Goal: Task Accomplishment & Management: Use online tool/utility

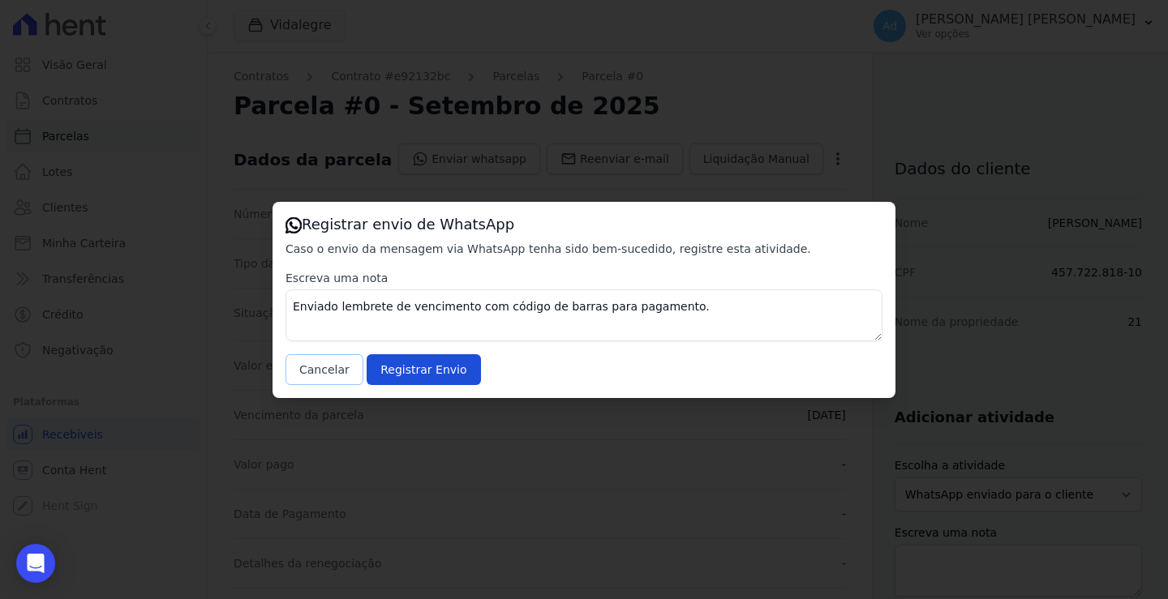
click at [317, 366] on button "Cancelar" at bounding box center [324, 369] width 78 height 31
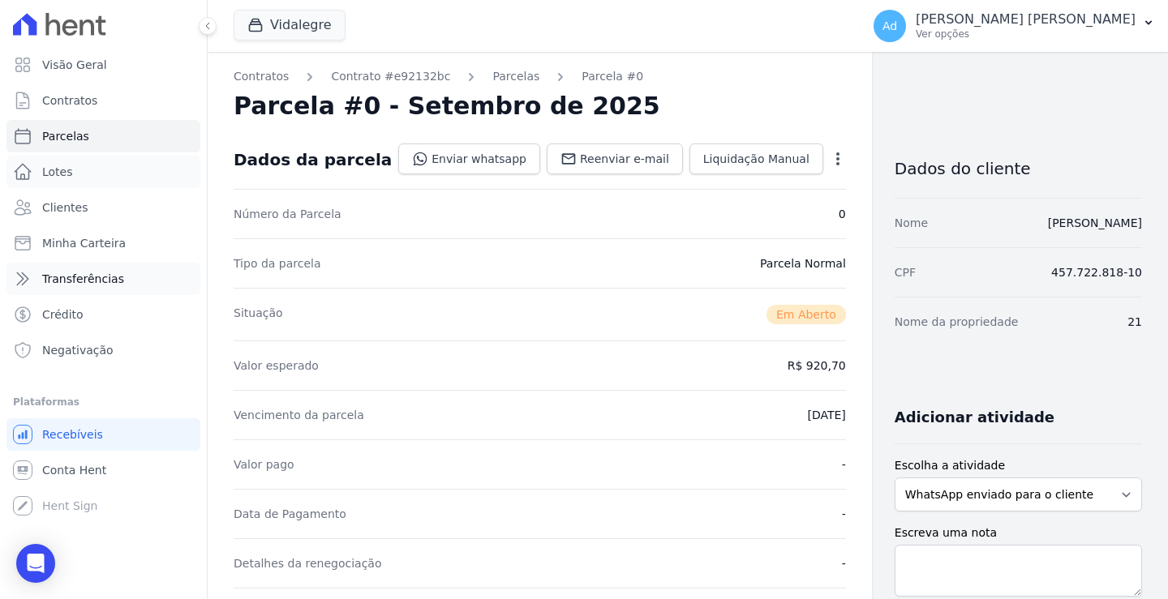
click at [116, 188] on ul "Visão Geral Contratos [GEOGRAPHIC_DATA] Lotes Clientes Minha Carteira Transferê…" at bounding box center [103, 208] width 194 height 318
click at [283, 30] on button "Vidalegre" at bounding box center [290, 25] width 112 height 31
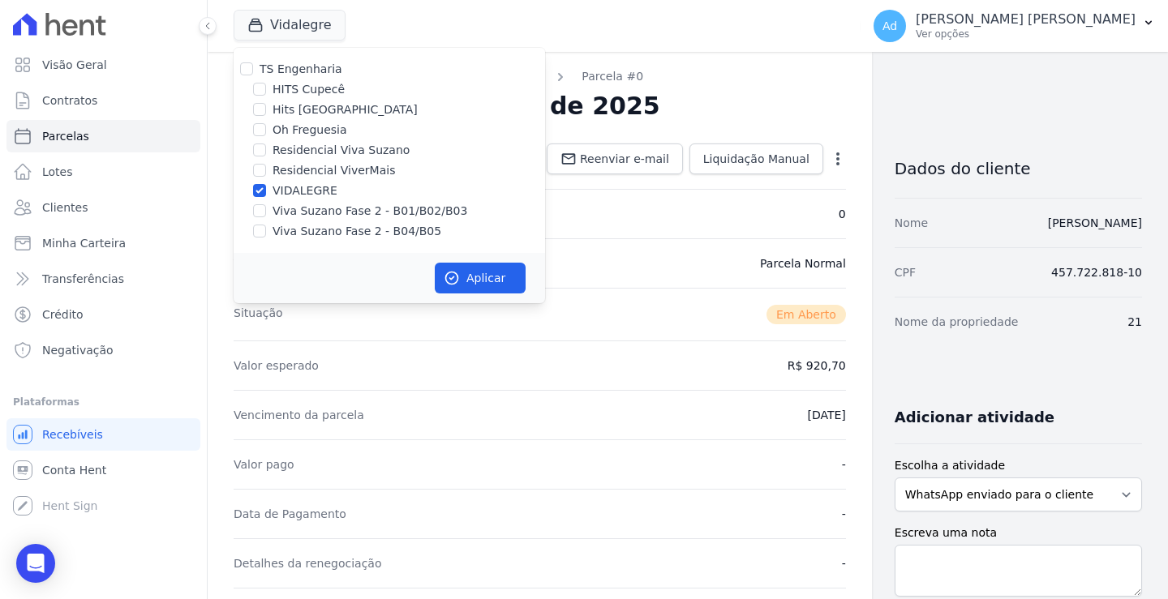
click at [305, 187] on label "VIDALEGRE" at bounding box center [304, 190] width 65 height 17
click at [266, 187] on input "VIDALEGRE" at bounding box center [259, 190] width 13 height 13
checkbox input "false"
click at [304, 212] on label "Viva Suzano Fase 2 - B01/B02/B03" at bounding box center [369, 211] width 195 height 17
click at [266, 212] on input "Viva Suzano Fase 2 - B01/B02/B03" at bounding box center [259, 210] width 13 height 13
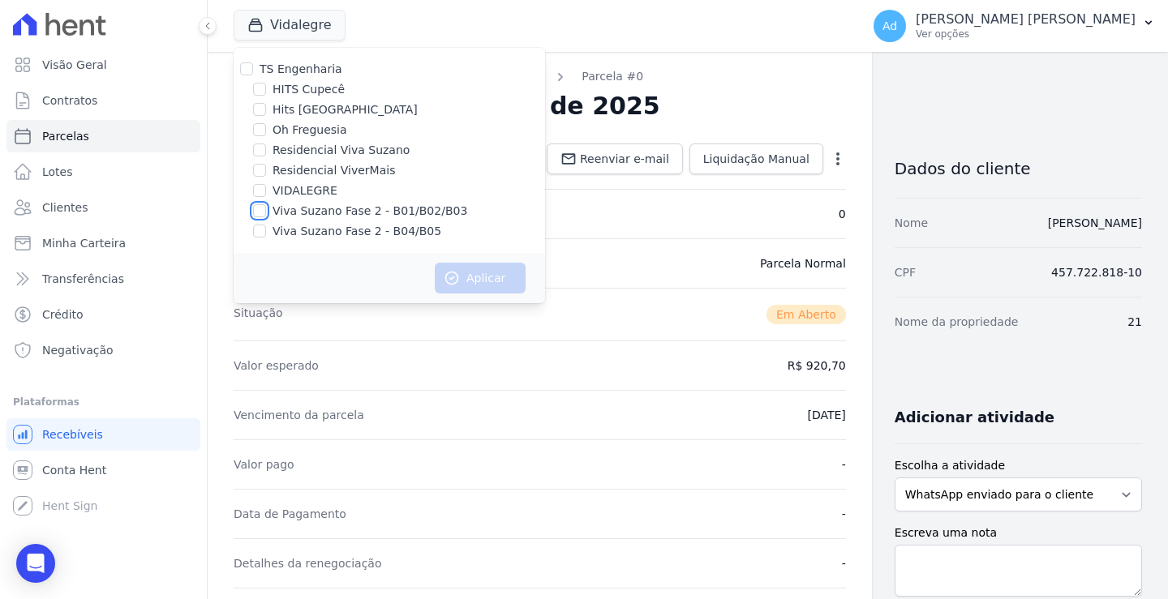
checkbox input "true"
click at [293, 235] on label "Viva Suzano Fase 2 - B04/B05" at bounding box center [356, 231] width 169 height 17
click at [266, 235] on input "Viva Suzano Fase 2 - B04/B05" at bounding box center [259, 231] width 13 height 13
checkbox input "true"
click at [490, 285] on button "Aplicar" at bounding box center [480, 278] width 91 height 31
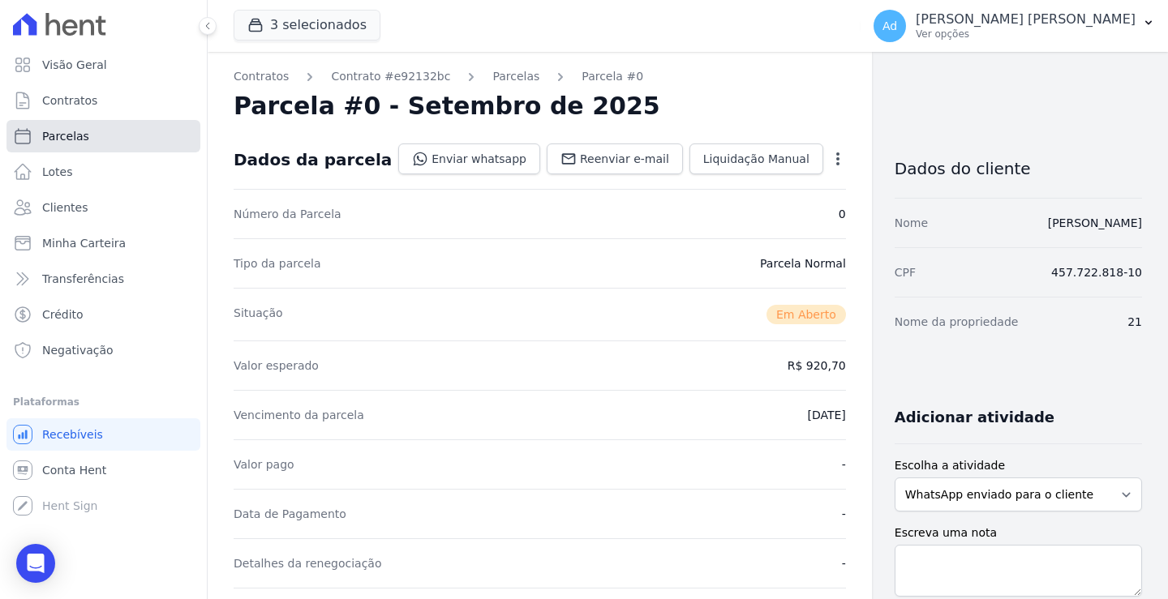
click at [118, 139] on link "Parcelas" at bounding box center [103, 136] width 194 height 32
select select
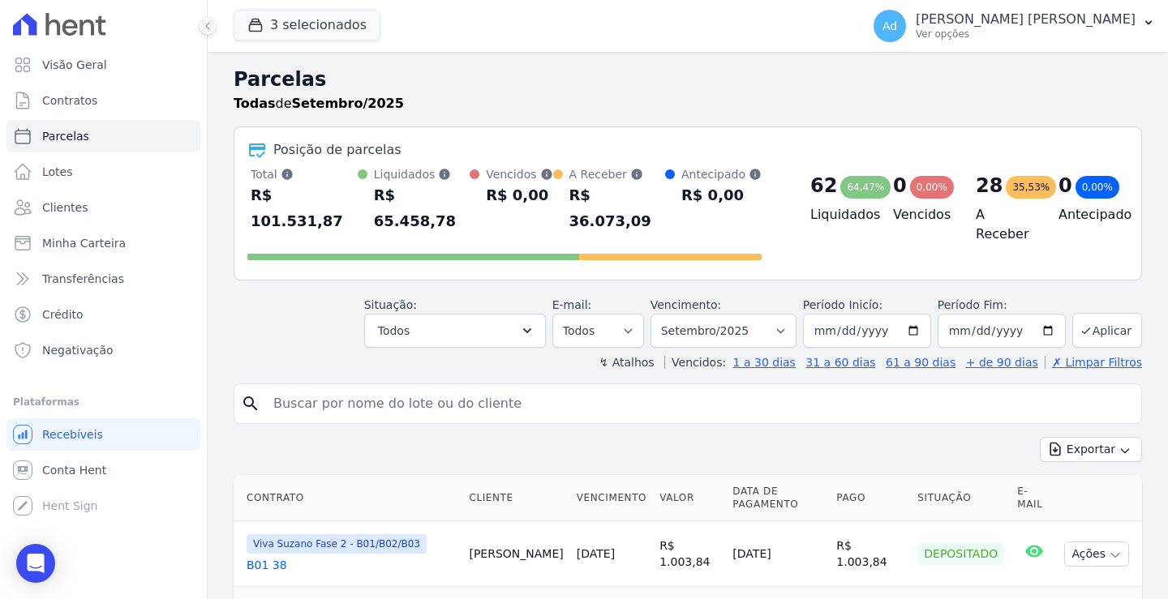
click at [425, 390] on input "search" at bounding box center [699, 404] width 871 height 32
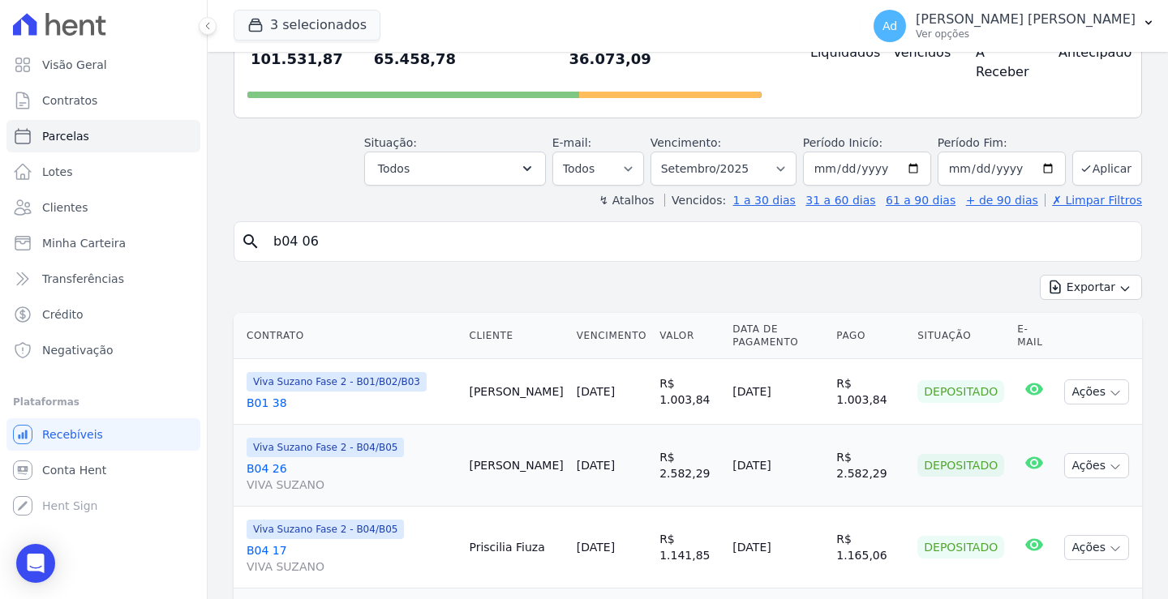
type input "b04 06"
select select
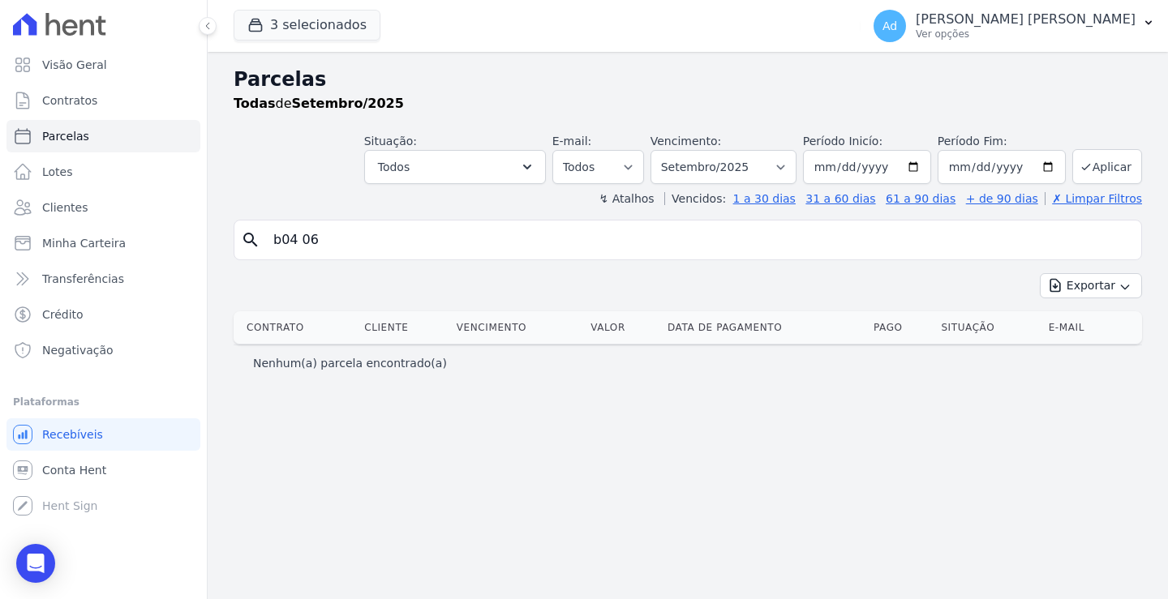
drag, startPoint x: 357, startPoint y: 228, endPoint x: 247, endPoint y: 224, distance: 109.5
click at [247, 224] on div "search b04 06" at bounding box center [688, 240] width 908 height 41
click at [91, 204] on link "Clientes" at bounding box center [103, 207] width 194 height 32
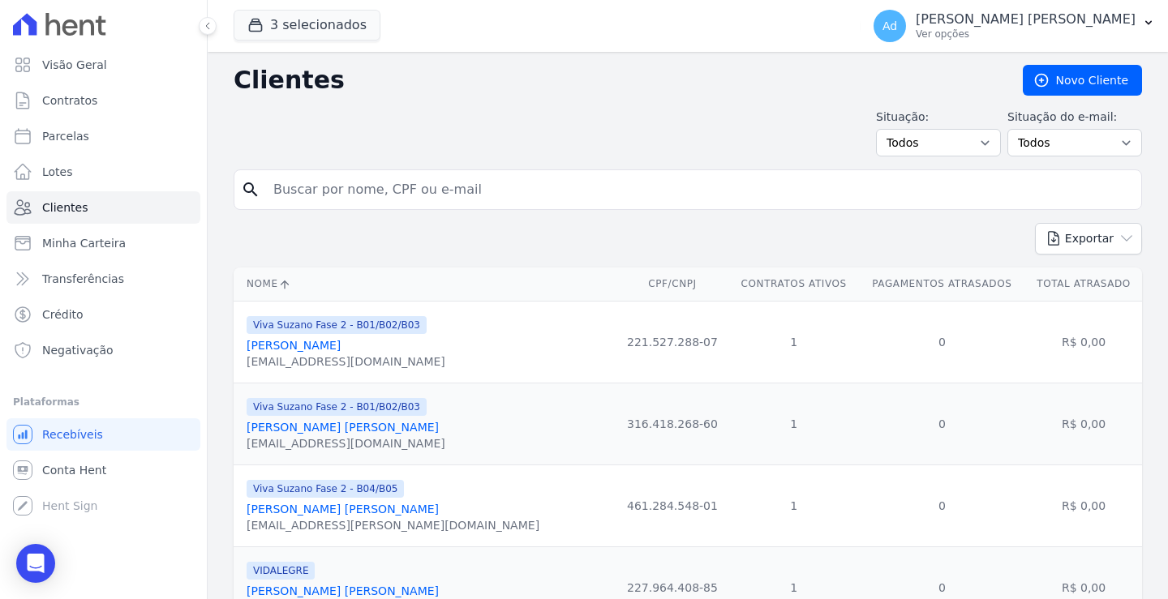
click at [372, 179] on input "search" at bounding box center [699, 190] width 871 height 32
type input "[PERSON_NAME]"
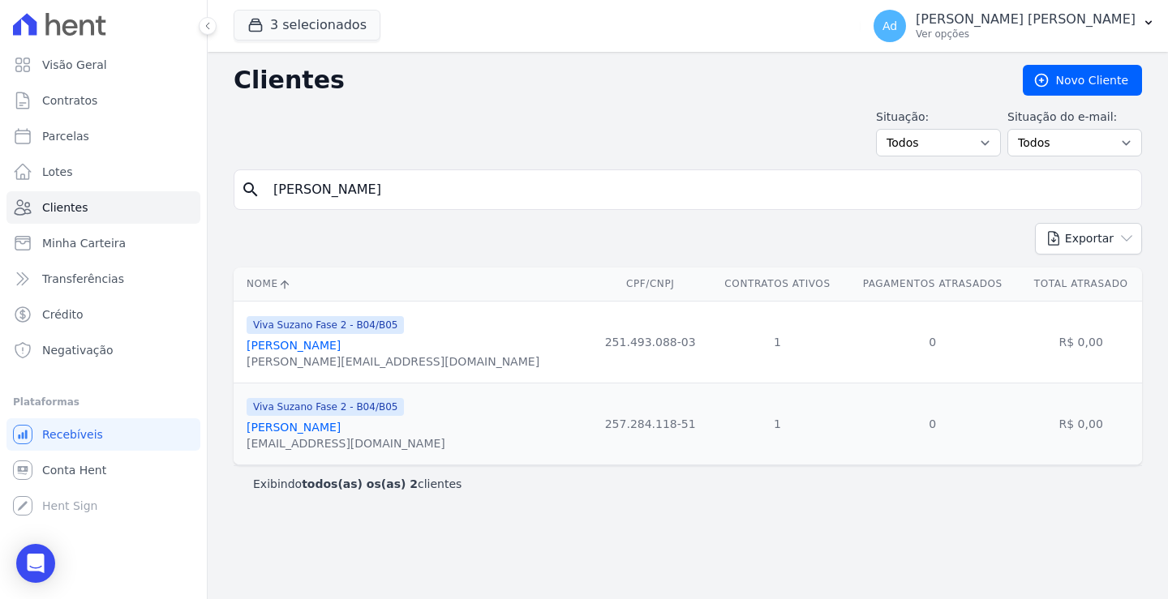
click at [332, 344] on link "[PERSON_NAME]" at bounding box center [294, 345] width 94 height 13
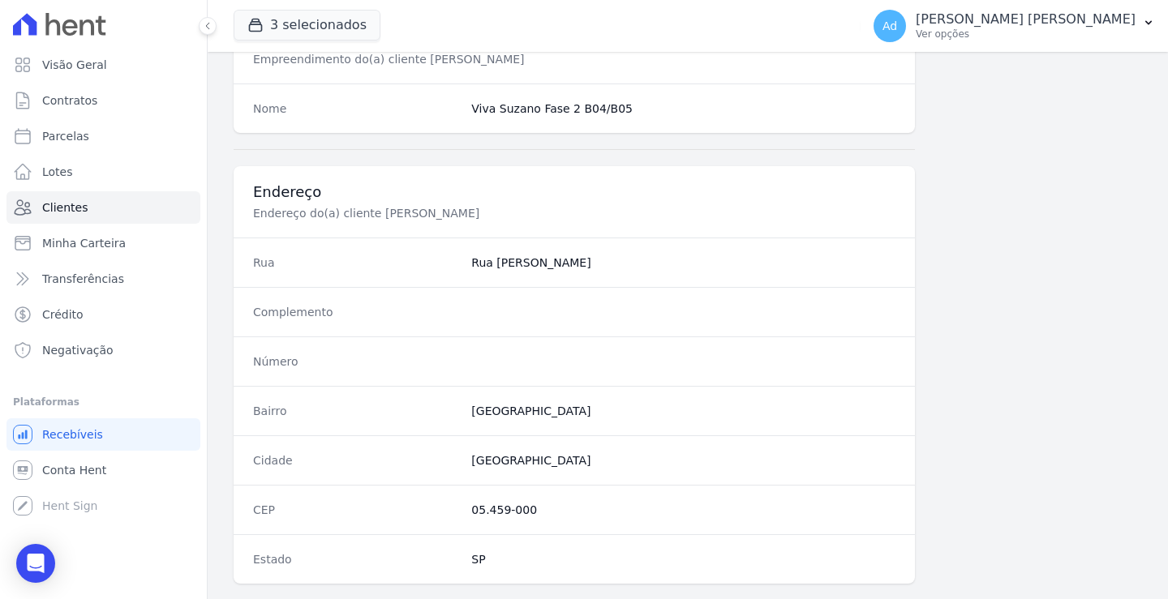
scroll to position [918, 0]
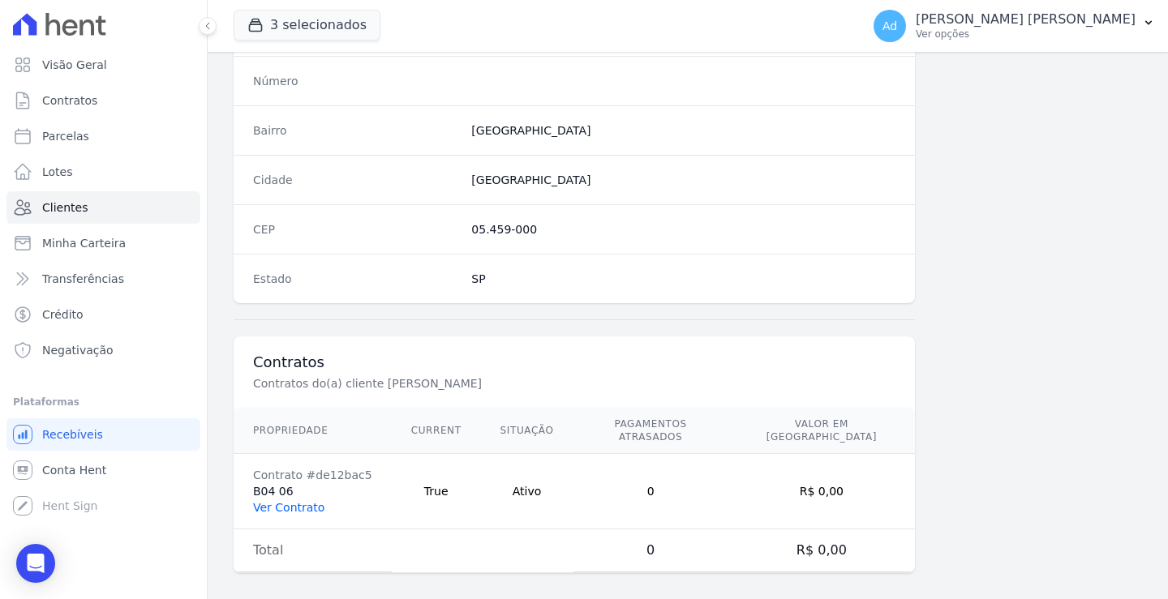
click at [298, 501] on link "Ver Contrato" at bounding box center [288, 507] width 71 height 13
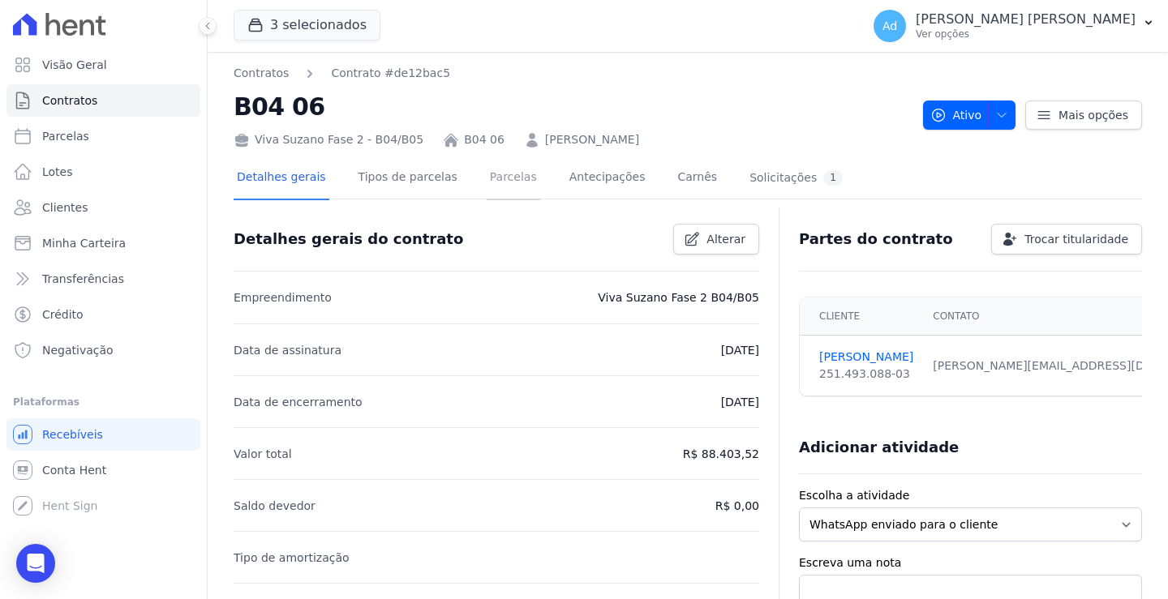
click at [502, 180] on link "Parcelas" at bounding box center [514, 178] width 54 height 43
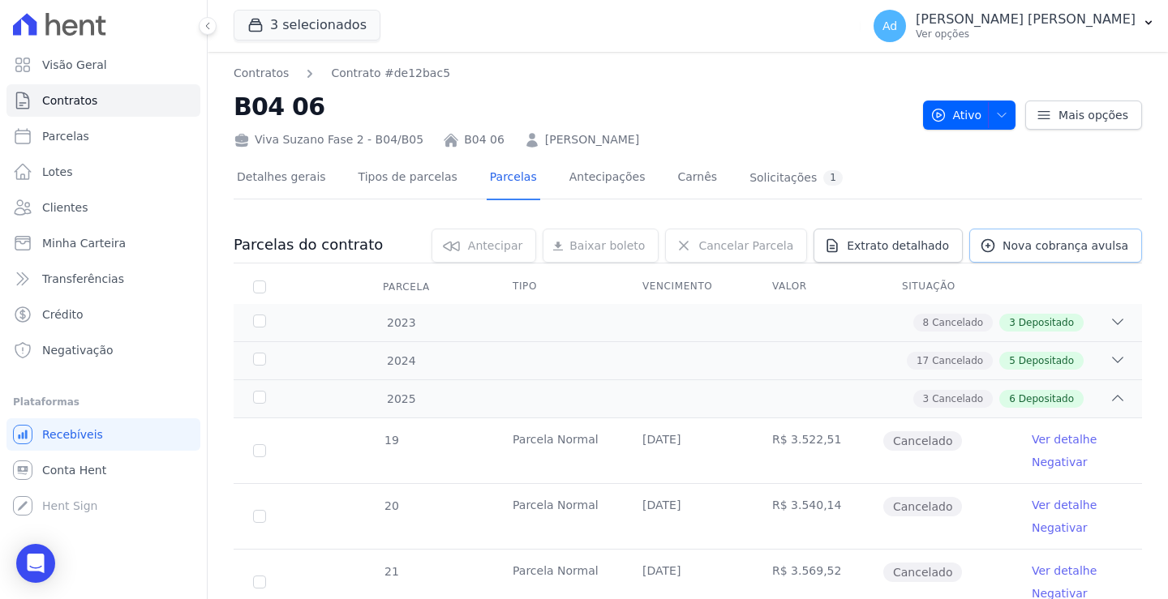
click at [1044, 242] on span "Nova cobrança avulsa" at bounding box center [1065, 246] width 126 height 16
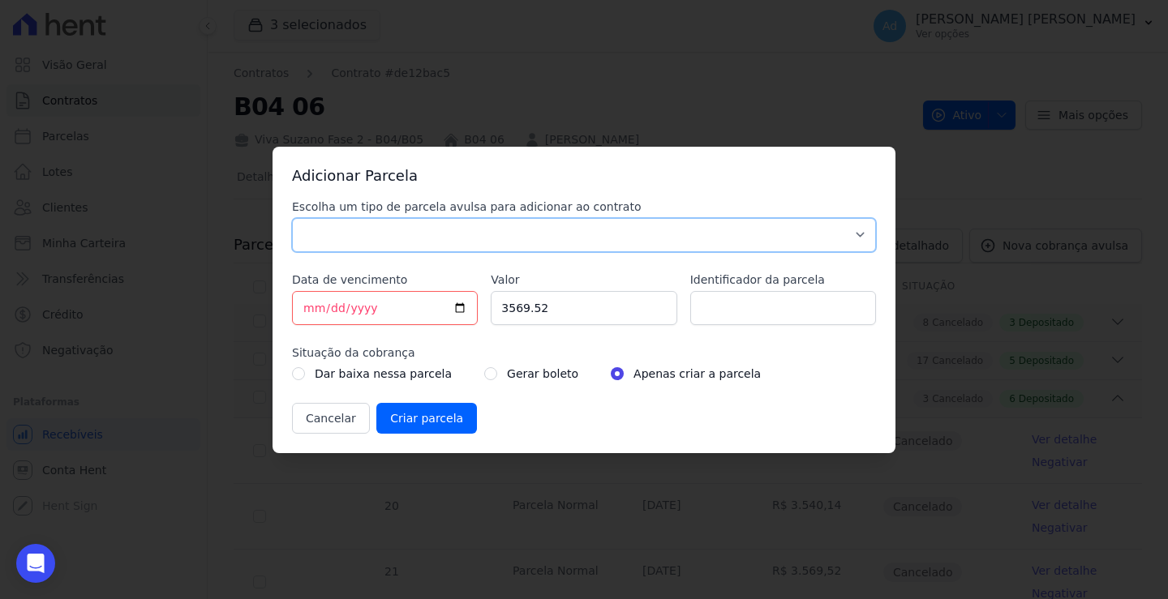
click at [557, 232] on select "Parcela Normal Sinal Caução Intercalada Chaves Pré Chaves Pós Chaves Taxas Quit…" at bounding box center [584, 235] width 584 height 34
click at [292, 218] on select "Parcela Normal Sinal Caução Intercalada Chaves Pré Chaves Pós Chaves Taxas Quit…" at bounding box center [584, 235] width 584 height 34
click at [466, 248] on select "Parcela Normal Sinal Caução Intercalada Chaves Pré Chaves Pós Chaves Taxas Quit…" at bounding box center [584, 235] width 584 height 34
select select "standard"
click at [292, 218] on select "Parcela Normal Sinal Caução Intercalada Chaves Pré Chaves Pós Chaves Taxas Quit…" at bounding box center [584, 235] width 584 height 34
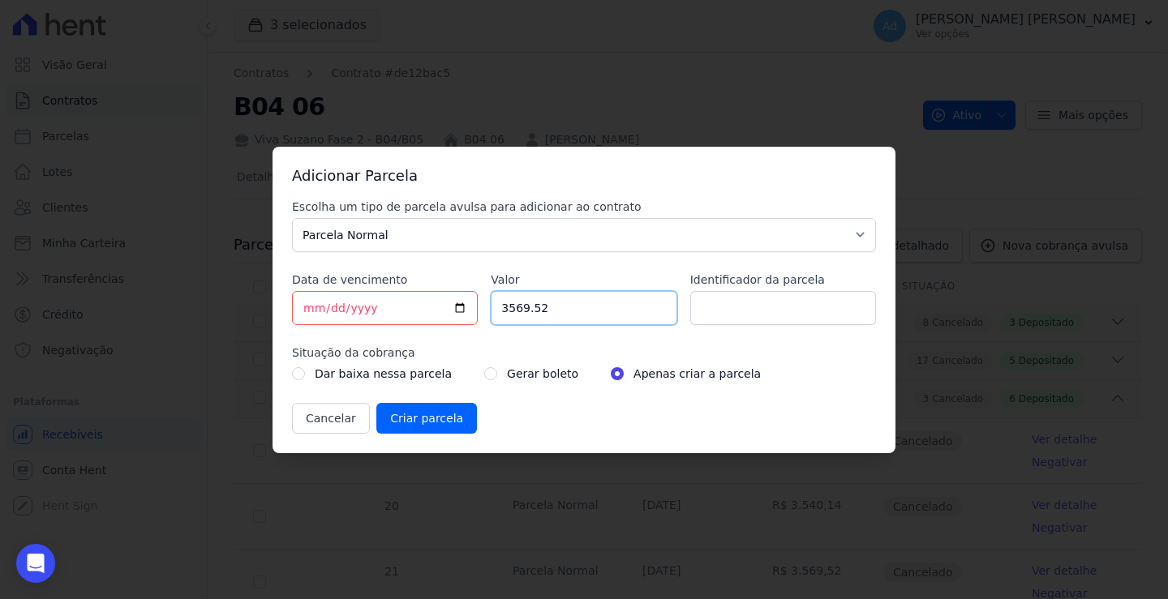
drag, startPoint x: 551, startPoint y: 307, endPoint x: 457, endPoint y: 314, distance: 94.3
click at [457, 314] on div "Escolha um tipo de parcela avulsa para adicionar ao contrato Parcela Normal Sin…" at bounding box center [584, 316] width 584 height 235
click at [529, 308] on input "Valor" at bounding box center [584, 308] width 186 height 34
type input "1415.49"
click at [757, 299] on input "Identificador da parcela" at bounding box center [783, 308] width 186 height 34
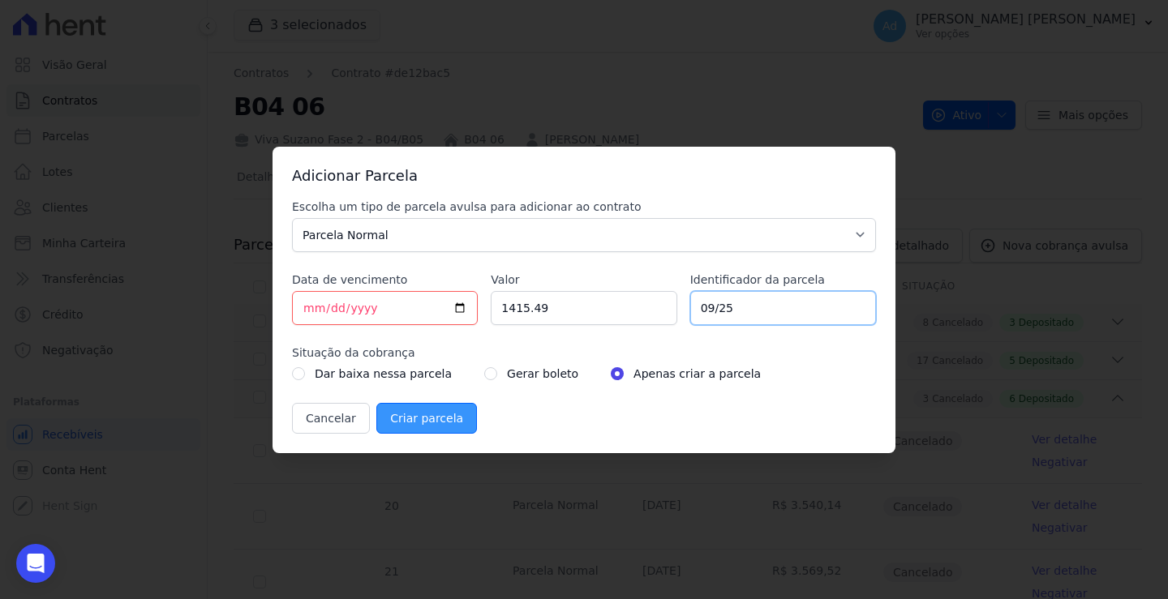
type input "09/25"
click at [433, 419] on input "Criar parcela" at bounding box center [426, 418] width 101 height 31
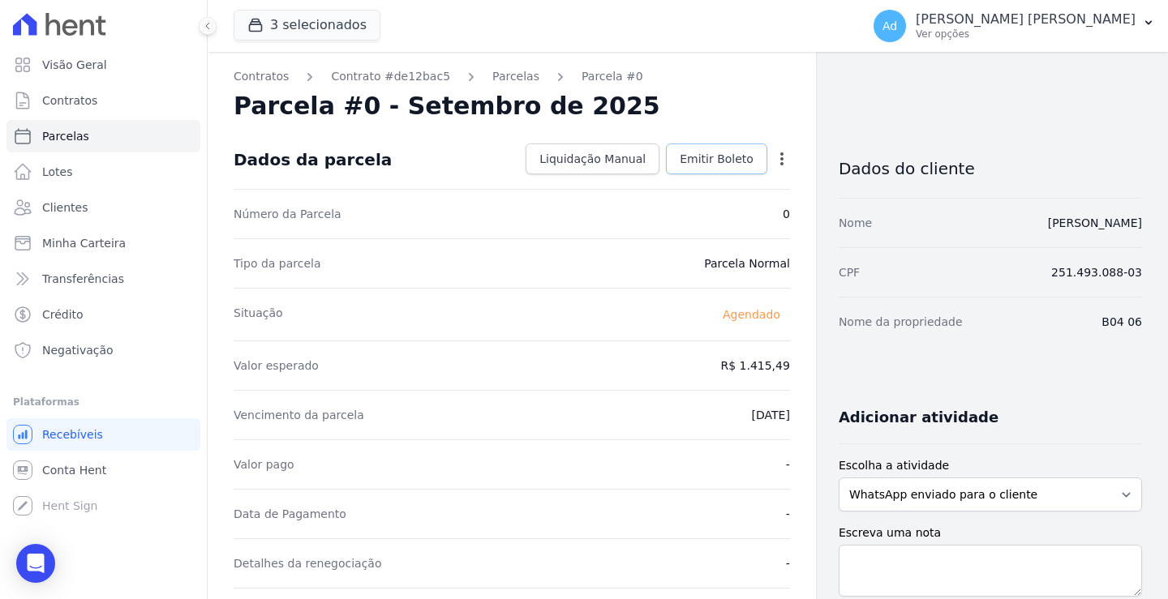
click at [712, 173] on link "Emitir Boleto" at bounding box center [716, 159] width 101 height 31
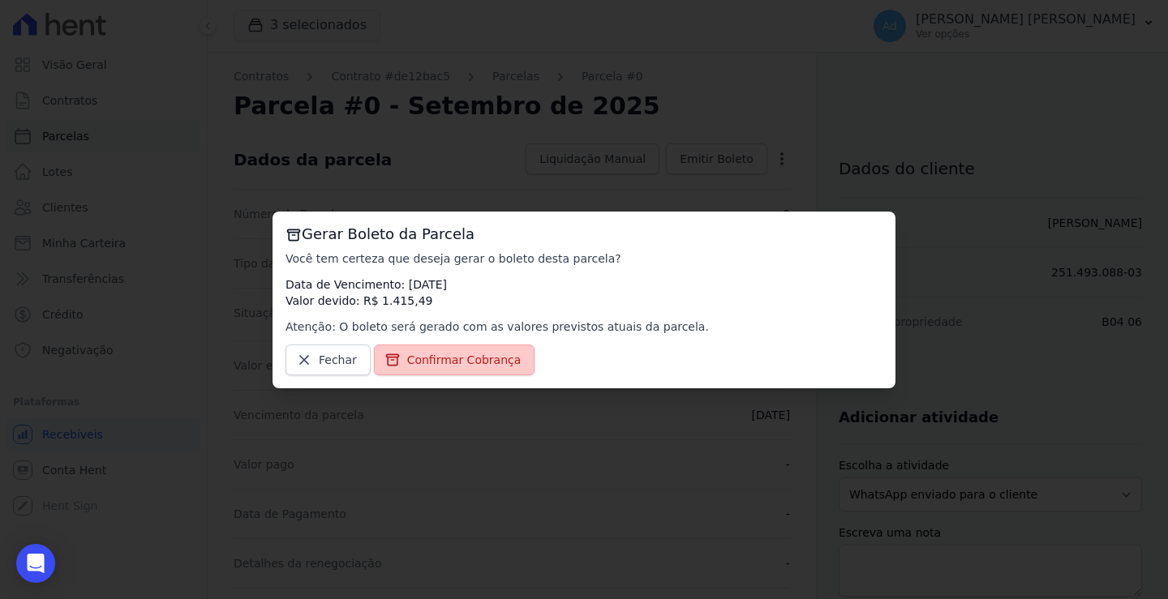
click at [479, 356] on span "Confirmar Cobrança" at bounding box center [464, 360] width 114 height 16
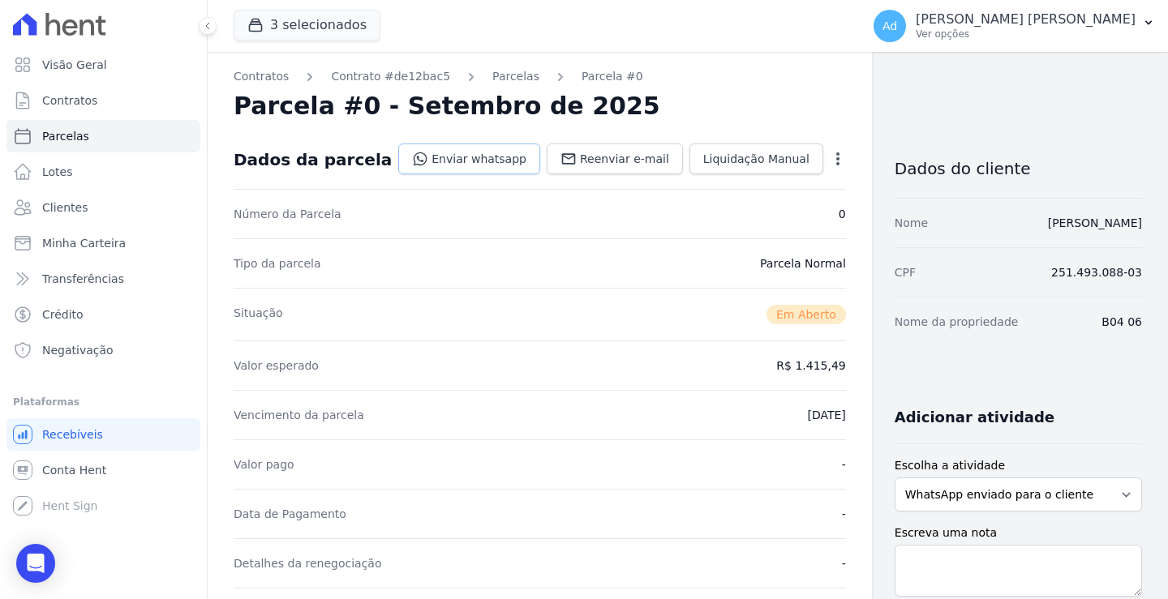
click at [424, 164] on link "Enviar whatsapp" at bounding box center [469, 159] width 142 height 31
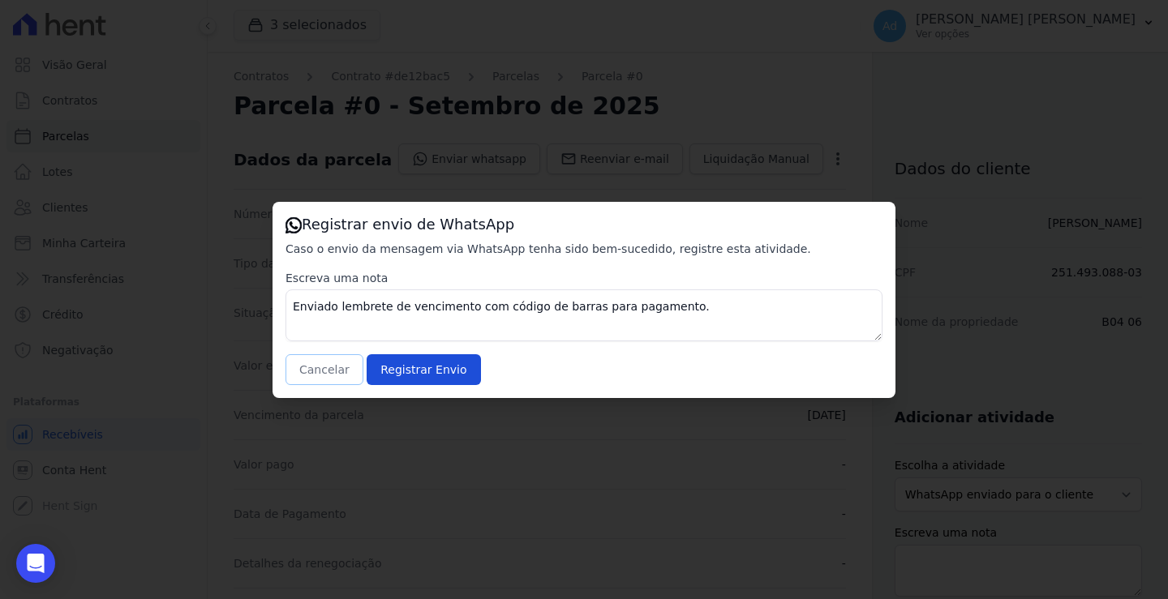
click at [330, 378] on button "Cancelar" at bounding box center [324, 369] width 78 height 31
